Goal: Task Accomplishment & Management: Use online tool/utility

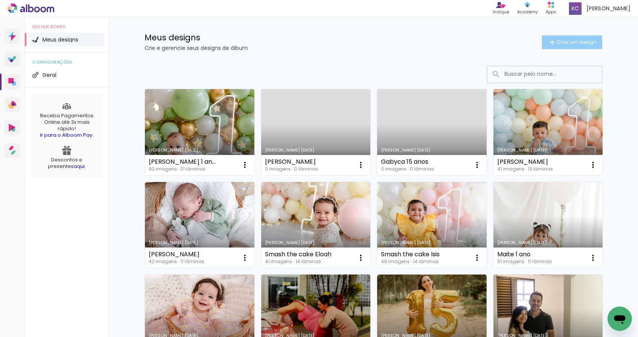
scroll to position [10, 0]
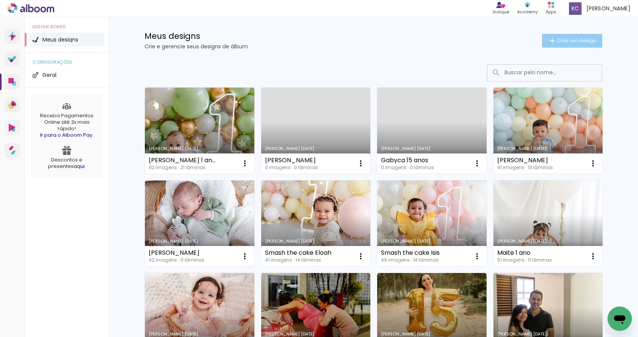
click at [570, 40] on span "Criar um design" at bounding box center [577, 40] width 40 height 5
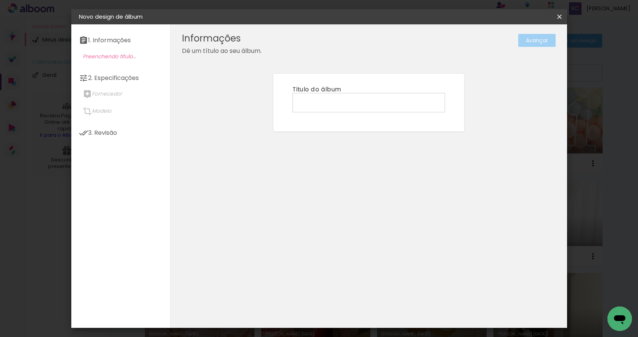
scroll to position [10, 0]
click at [312, 103] on input at bounding box center [368, 102] width 147 height 12
type input "Jayne"
type paper-input "Jayne"
click at [534, 43] on paper-button "Avançar" at bounding box center [536, 40] width 37 height 13
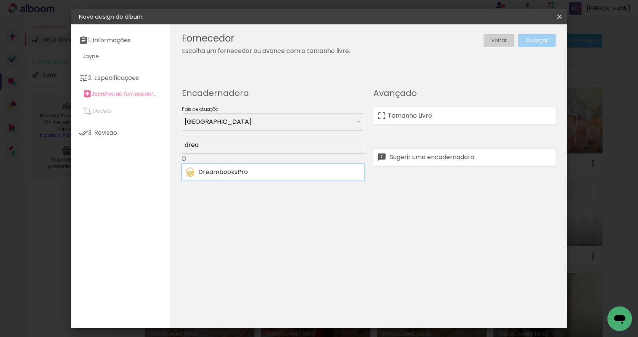
type input "drea"
type paper-input "drea"
click at [225, 170] on div "DreambooksPro" at bounding box center [279, 172] width 162 height 6
click at [537, 39] on paper-button "Avançar" at bounding box center [536, 40] width 37 height 13
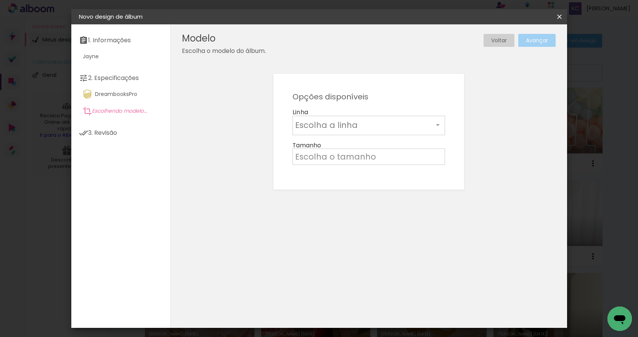
click at [346, 126] on input "text" at bounding box center [364, 125] width 138 height 12
click at [339, 126] on paper-item "Álbum" at bounding box center [368, 126] width 153 height 15
type input "Álbum"
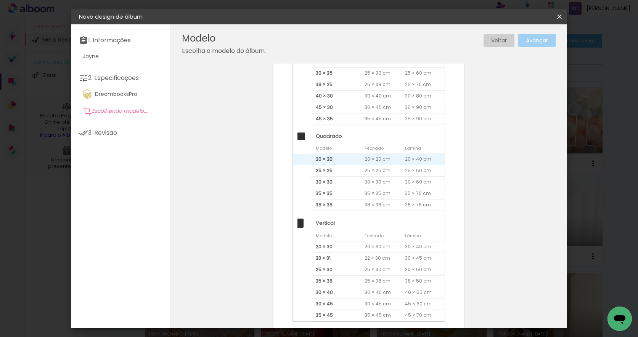
scroll to position [156, 0]
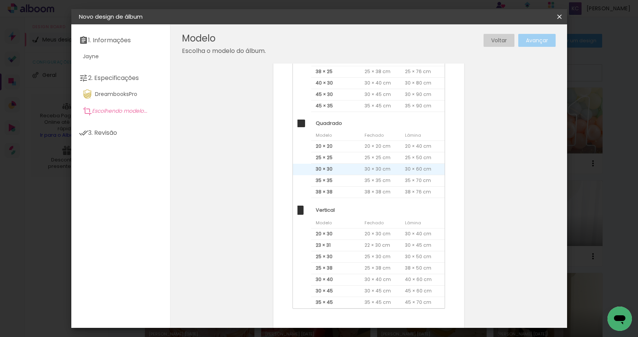
click at [337, 166] on span "30 × 30" at bounding box center [335, 169] width 49 height 11
click at [529, 40] on paper-button "Avançar" at bounding box center [536, 40] width 37 height 13
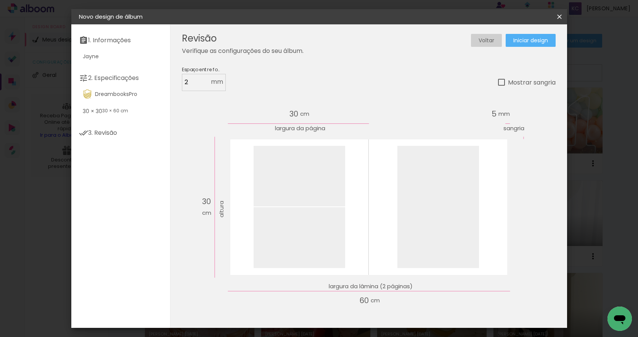
click at [529, 40] on span "Iniciar design" at bounding box center [530, 40] width 35 height 5
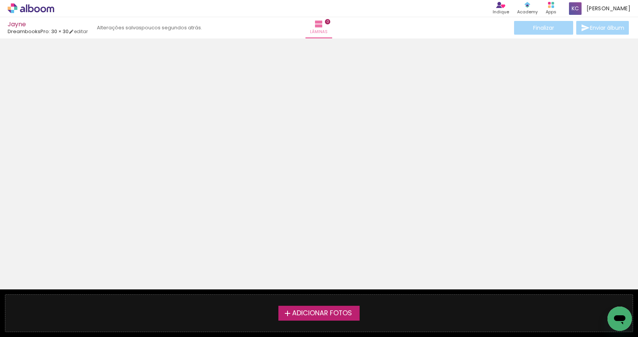
click at [314, 313] on span "Adicionar Fotos" at bounding box center [322, 313] width 60 height 7
click at [0, 0] on input "file" at bounding box center [0, 0] width 0 height 0
